Goal: Transaction & Acquisition: Book appointment/travel/reservation

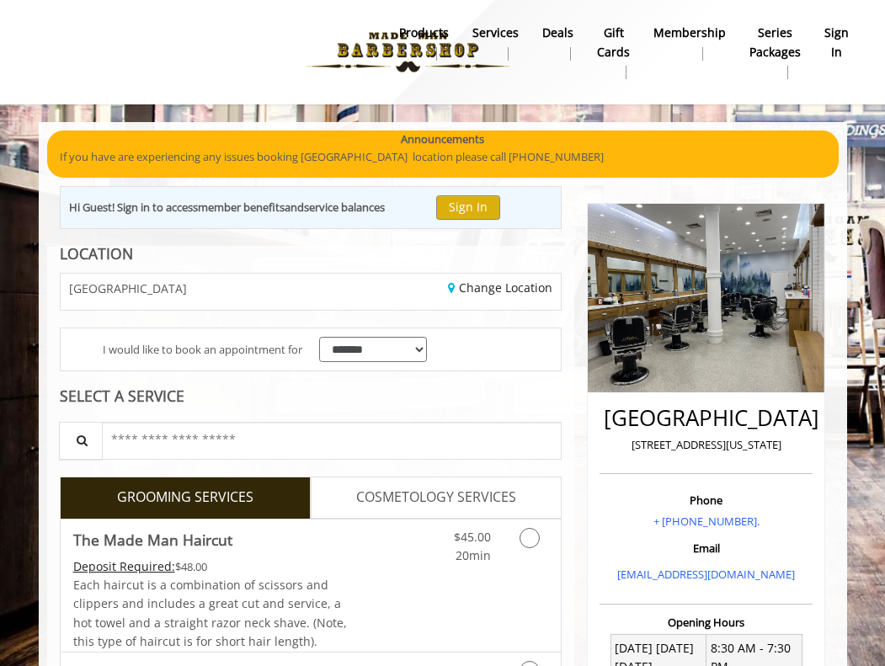
scroll to position [332, 0]
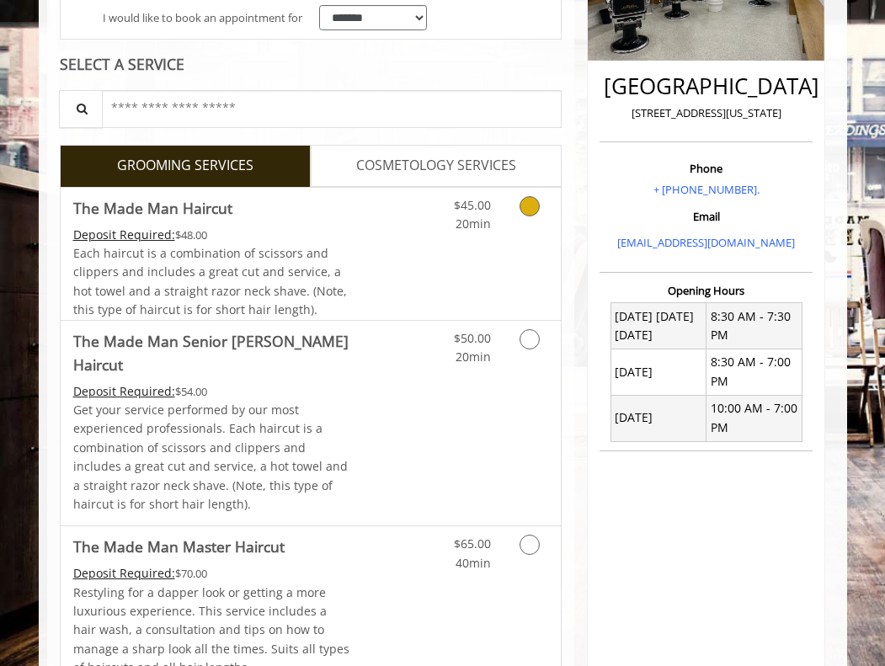
click at [410, 231] on link "Discounted Price" at bounding box center [393, 254] width 83 height 132
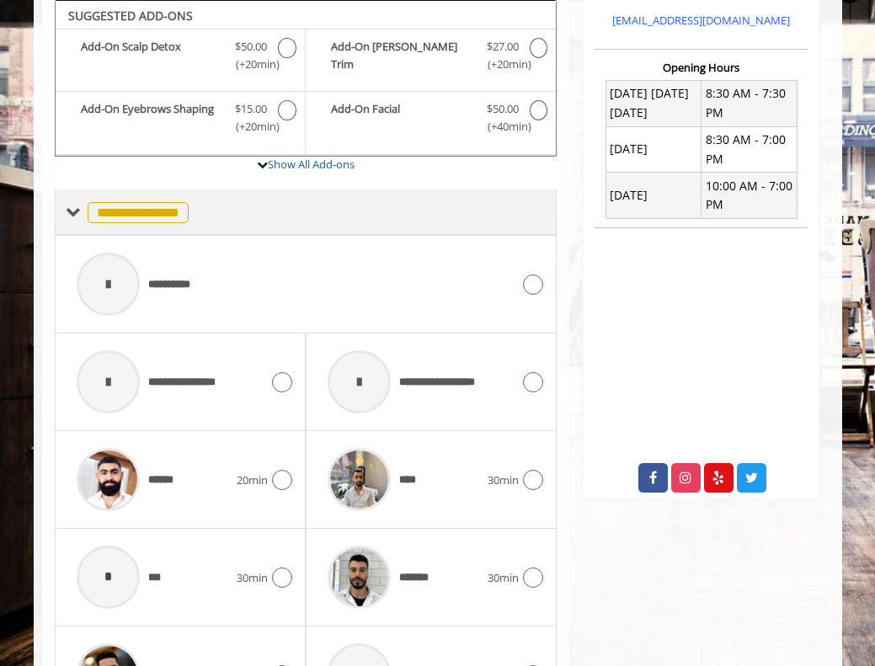
scroll to position [655, 0]
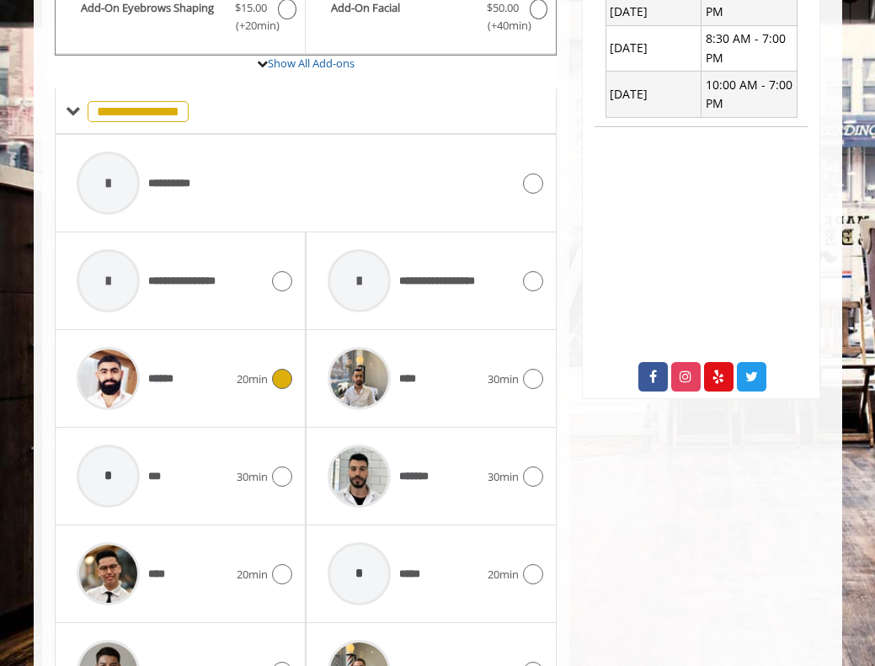
click at [271, 352] on div "****** 20min" at bounding box center [180, 379] width 224 height 80
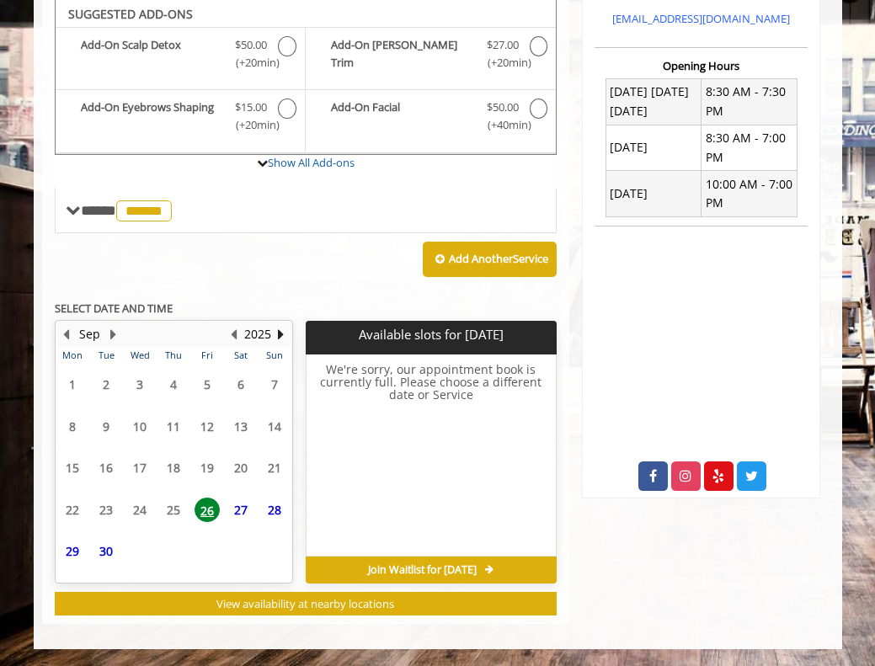
scroll to position [555, 0]
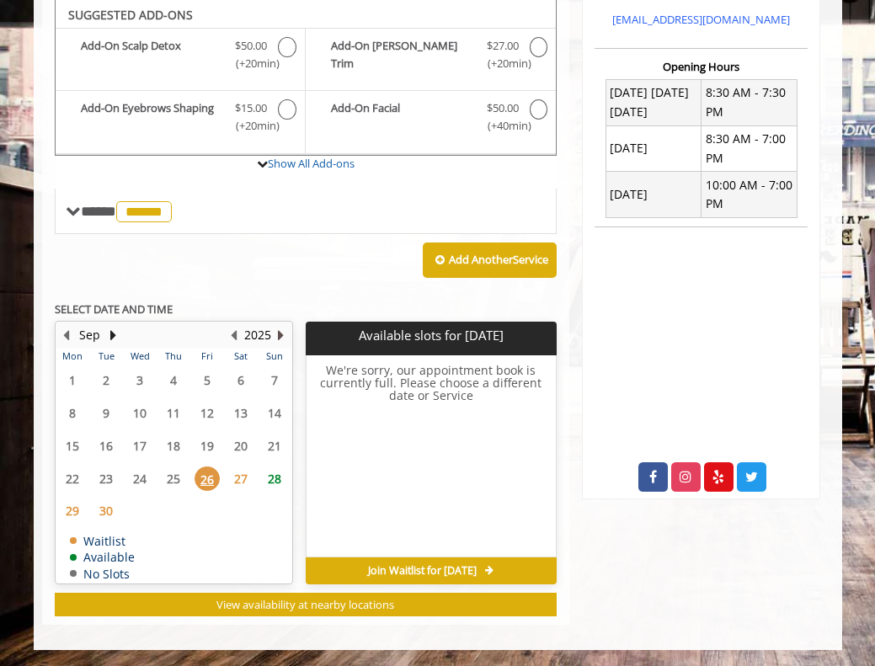
click at [283, 329] on button "Next Year" at bounding box center [281, 335] width 13 height 19
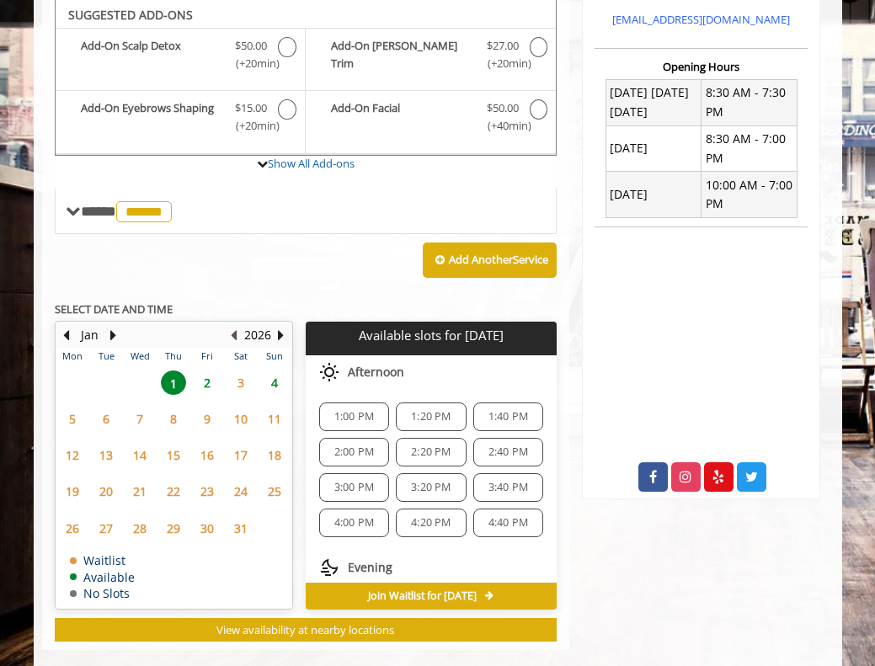
click at [236, 329] on button "Previous Year" at bounding box center [233, 335] width 13 height 19
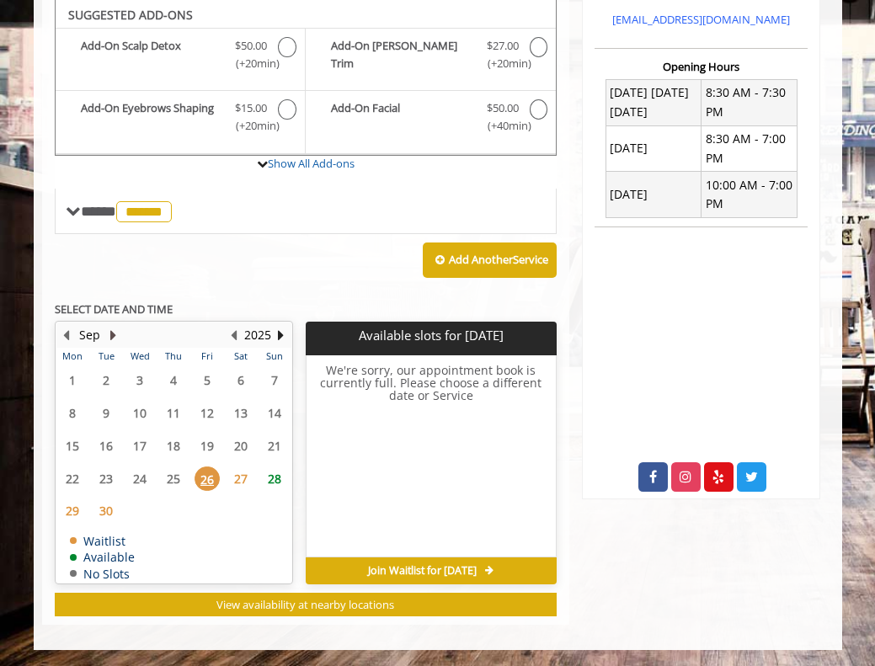
click at [115, 339] on button "Next Month" at bounding box center [113, 335] width 13 height 19
